Goal: Find specific page/section: Find specific page/section

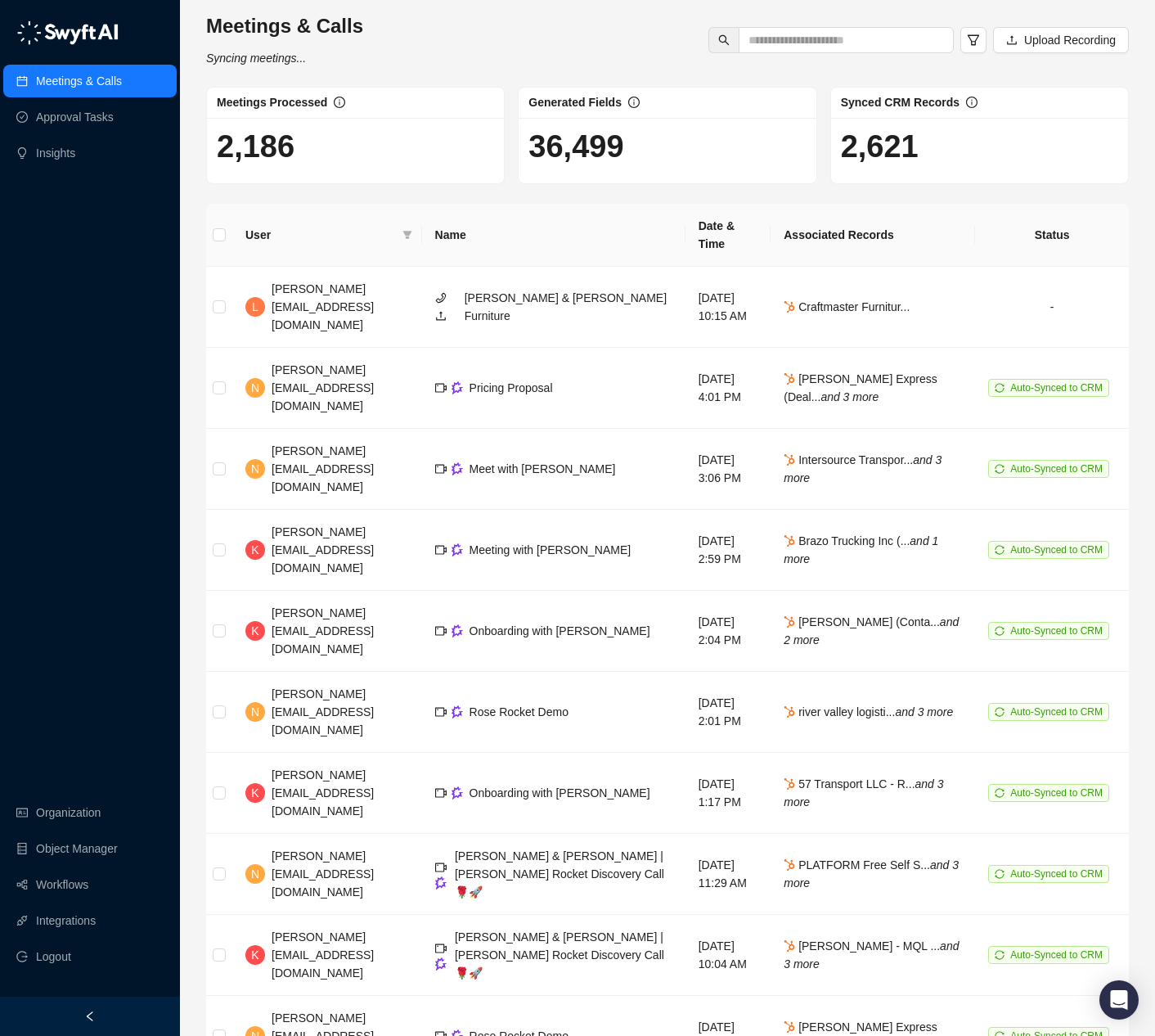
click at [671, 30] on div "Meetings & Calls Syncing meetings... Upload Recording" at bounding box center [668, 39] width 933 height 54
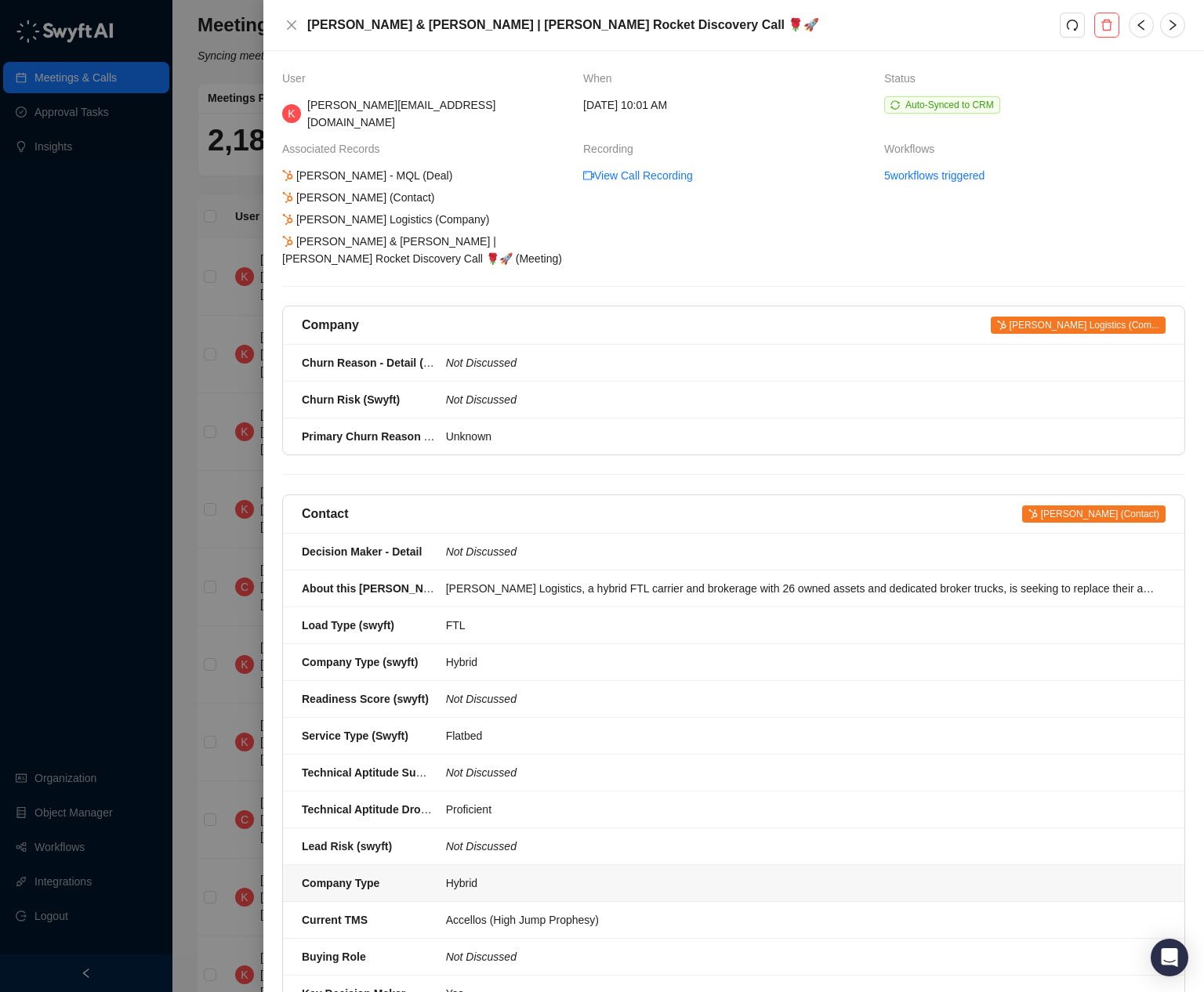
scroll to position [746, 0]
